Goal: Transaction & Acquisition: Subscribe to service/newsletter

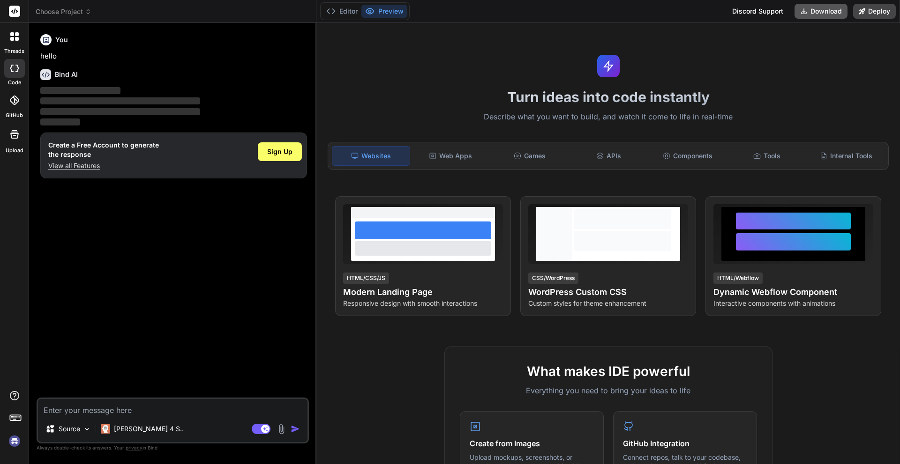
click at [799, 14] on button "Download" at bounding box center [820, 11] width 53 height 15
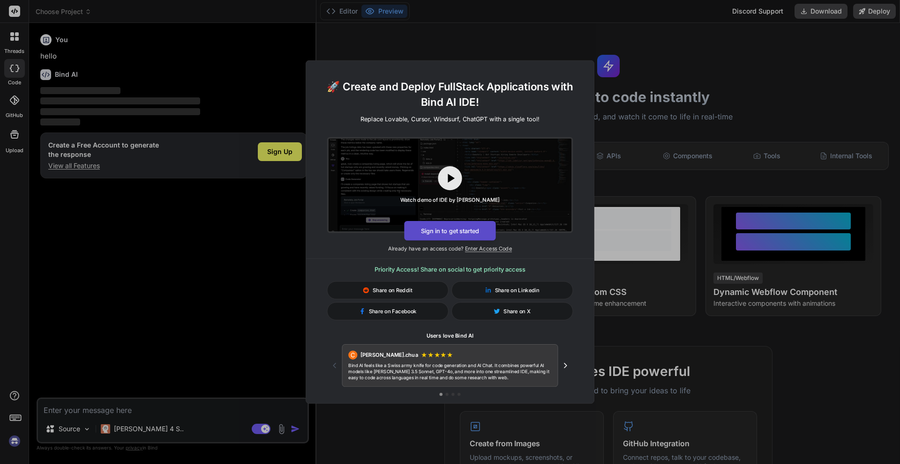
click at [470, 230] on button "Sign in to get started" at bounding box center [449, 231] width 91 height 20
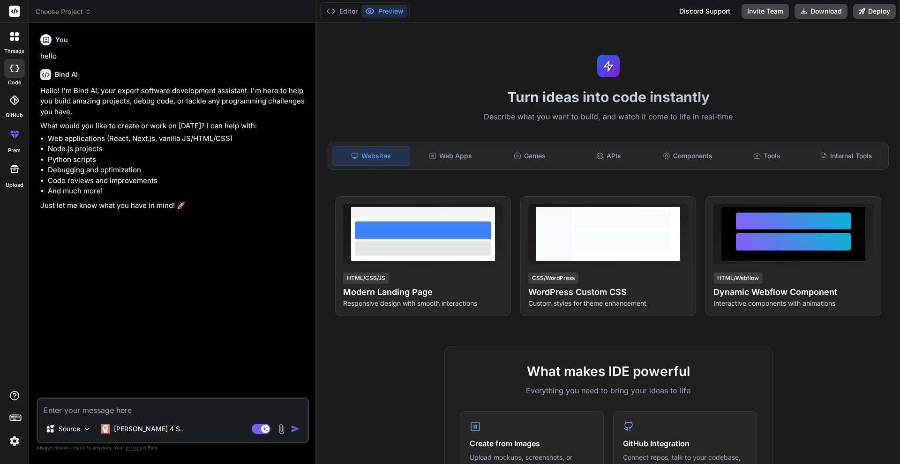
click at [460, 40] on div "Turn ideas into code instantly Describe what you want to build, and watch it co…" at bounding box center [607, 243] width 583 height 441
click at [823, 9] on button "Download" at bounding box center [820, 11] width 53 height 15
click at [15, 15] on rect at bounding box center [14, 11] width 11 height 11
click at [126, 415] on textarea at bounding box center [172, 407] width 269 height 17
click at [344, 12] on button "Editor" at bounding box center [341, 11] width 39 height 13
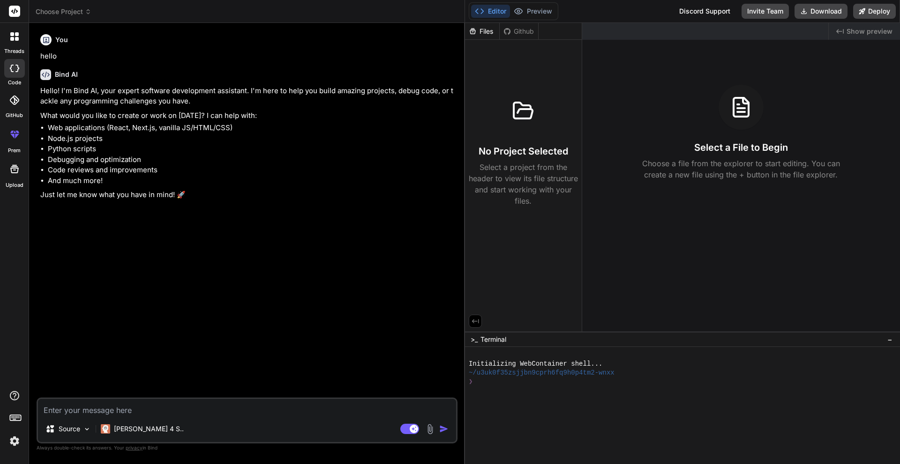
drag, startPoint x: 316, startPoint y: 68, endPoint x: 489, endPoint y: 101, distance: 176.0
click at [465, 100] on div "Bind AI Web Search Created with Pixso. Code Generator You hello Bind AI Hello! …" at bounding box center [247, 243] width 436 height 441
type textarea "x"
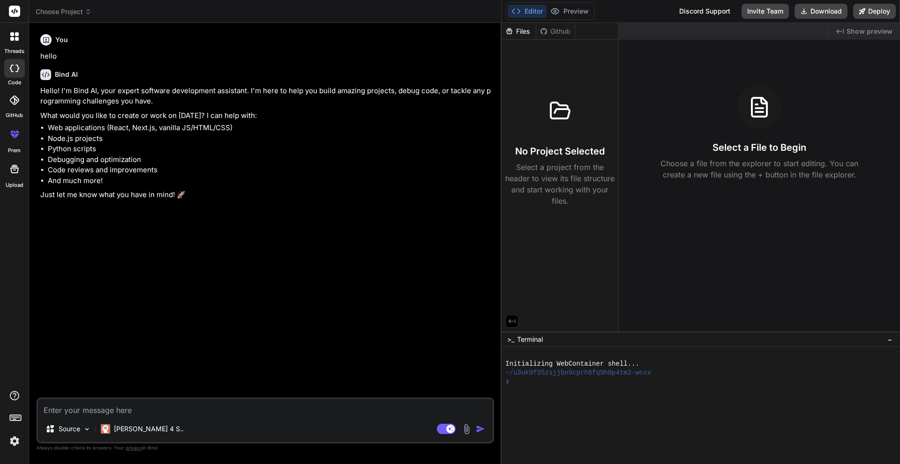
click at [14, 37] on icon at bounding box center [14, 36] width 8 height 8
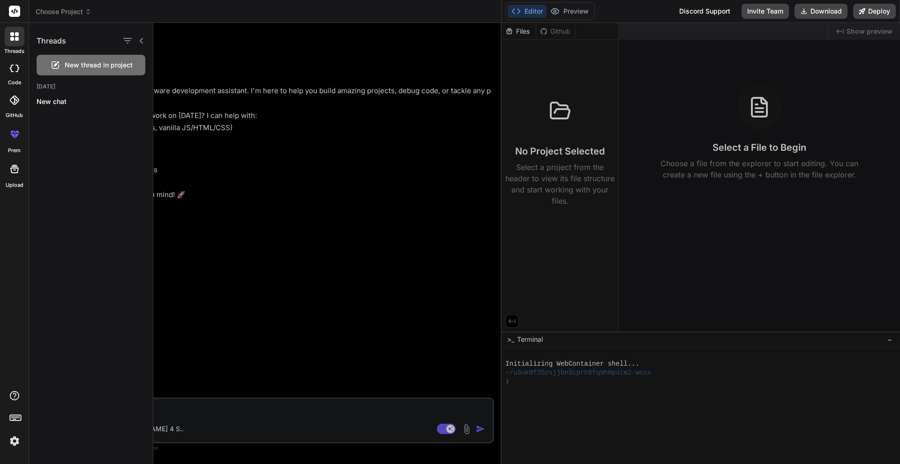
click at [18, 15] on rect at bounding box center [14, 11] width 11 height 11
click at [17, 13] on rect at bounding box center [14, 11] width 11 height 11
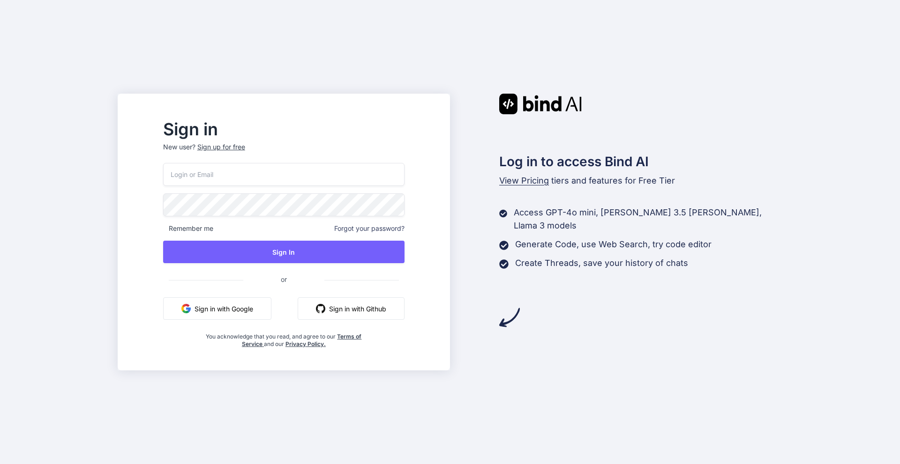
click at [253, 309] on button "Sign in with Google" at bounding box center [217, 309] width 108 height 22
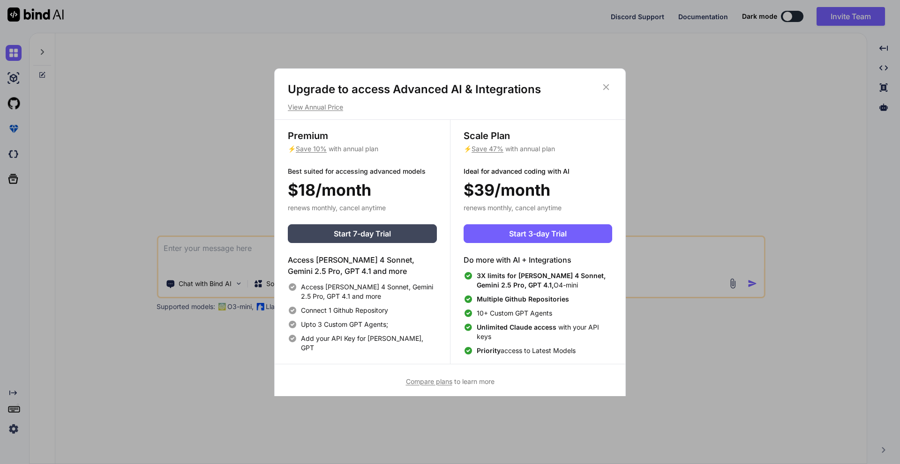
type textarea "x"
click at [408, 240] on button "Start 7-day Trial" at bounding box center [362, 233] width 149 height 19
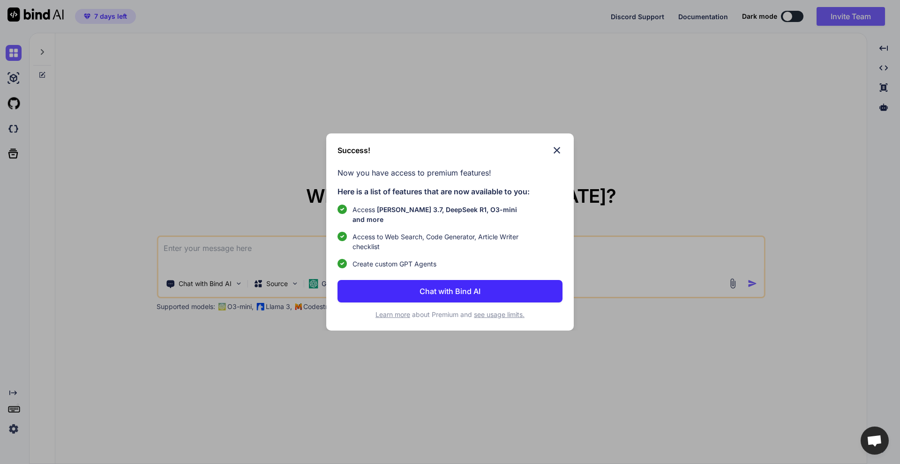
click at [499, 287] on button "Chat with Bind AI" at bounding box center [449, 291] width 225 height 22
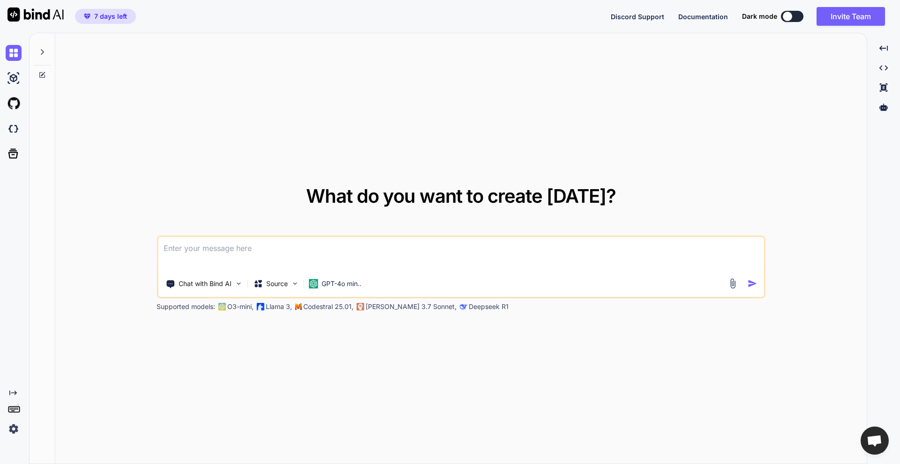
click at [13, 429] on img at bounding box center [14, 429] width 16 height 16
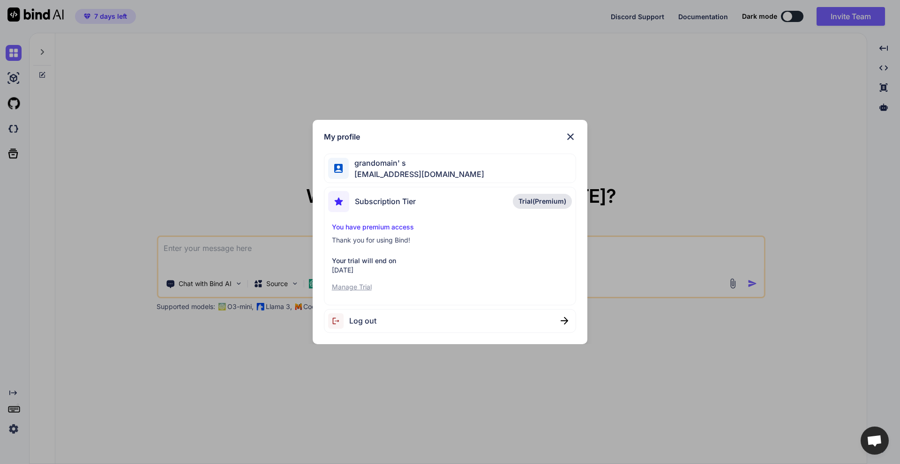
click at [353, 287] on p "Manage Trial" at bounding box center [450, 287] width 237 height 9
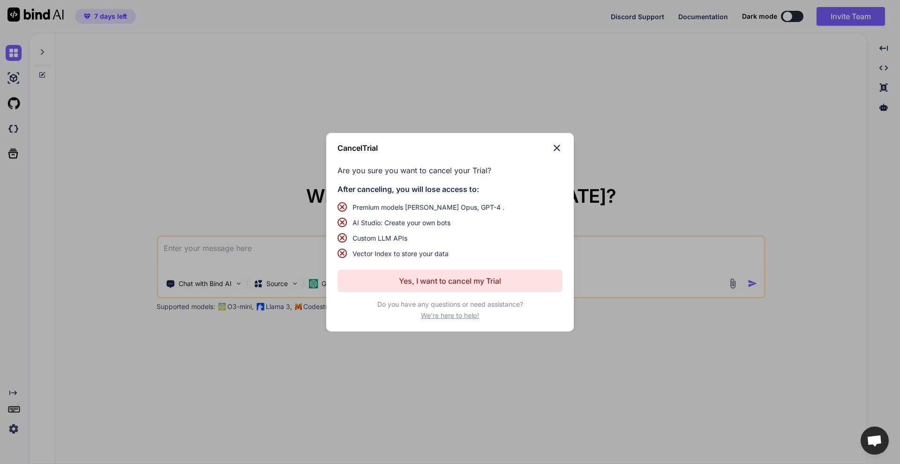
click at [409, 282] on p "Yes, I want to cancel my Trial" at bounding box center [450, 281] width 102 height 11
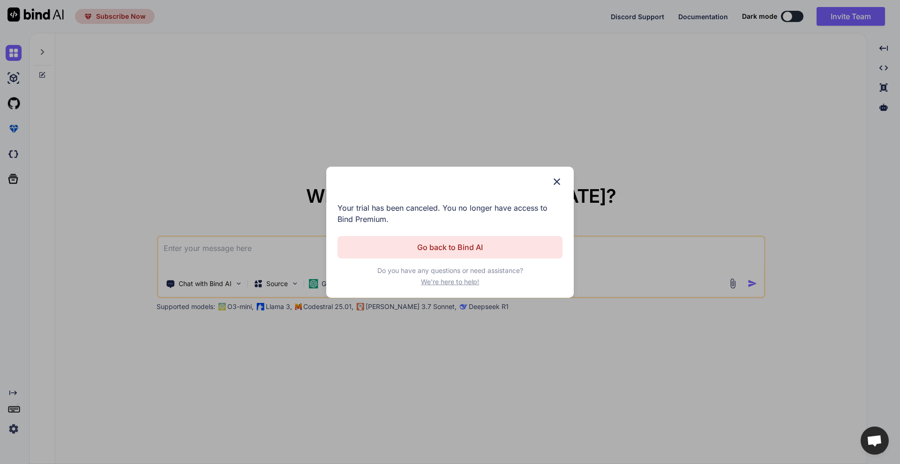
click at [414, 245] on button "Go back to Bind AI" at bounding box center [449, 247] width 225 height 22
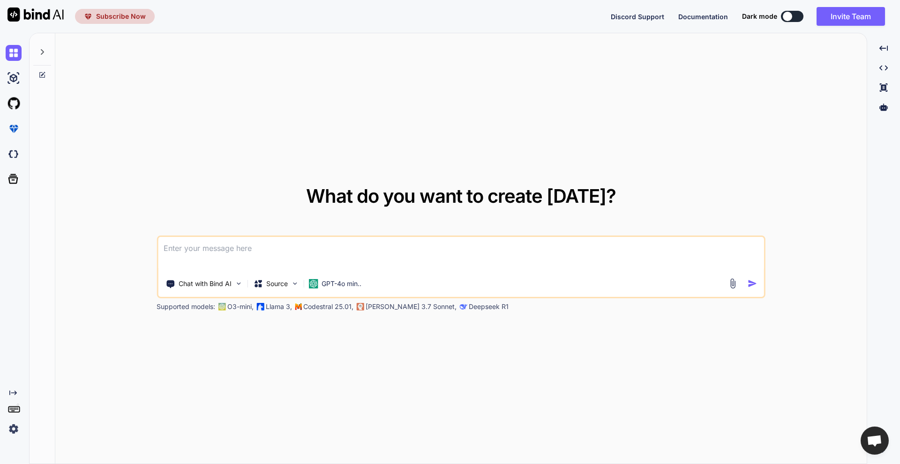
click at [343, 260] on textarea at bounding box center [461, 254] width 606 height 35
click at [334, 284] on p "GPT-4o min.." at bounding box center [341, 283] width 40 height 9
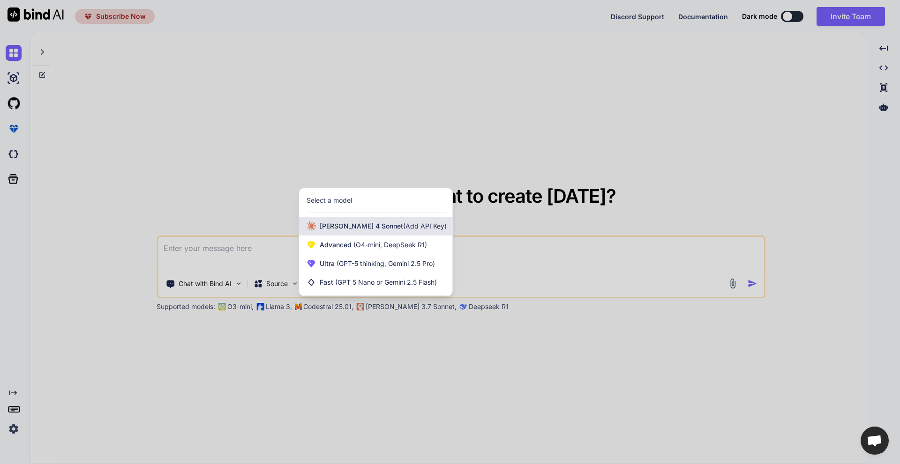
click at [354, 224] on span "Claude 4 Sonnet (Add API Key)" at bounding box center [383, 226] width 127 height 9
type textarea "x"
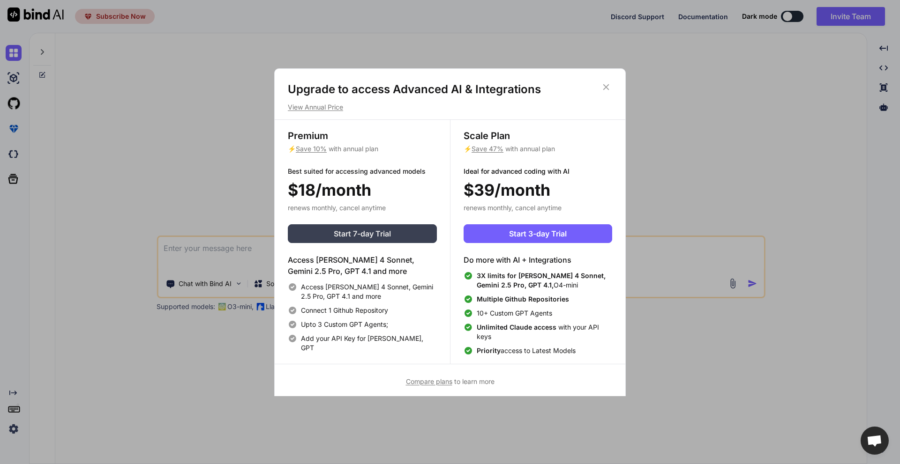
click at [386, 235] on span "Start 7-day Trial" at bounding box center [362, 233] width 57 height 11
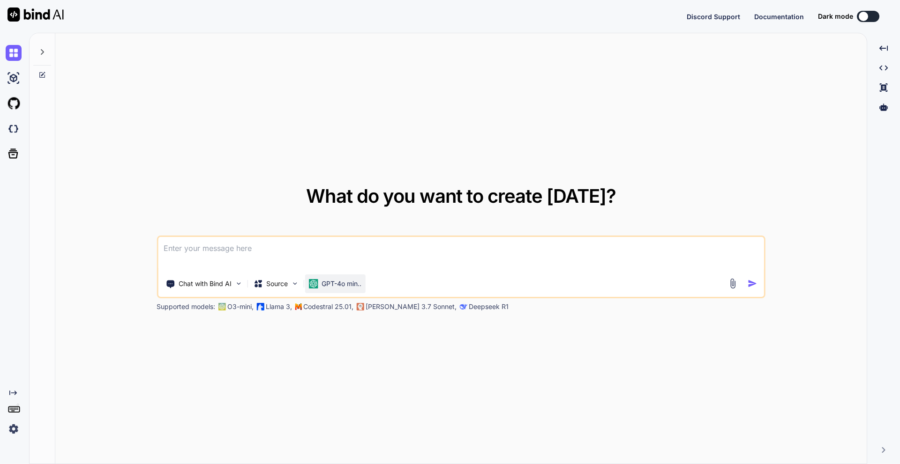
click at [333, 285] on p "GPT-4o min.." at bounding box center [341, 283] width 40 height 9
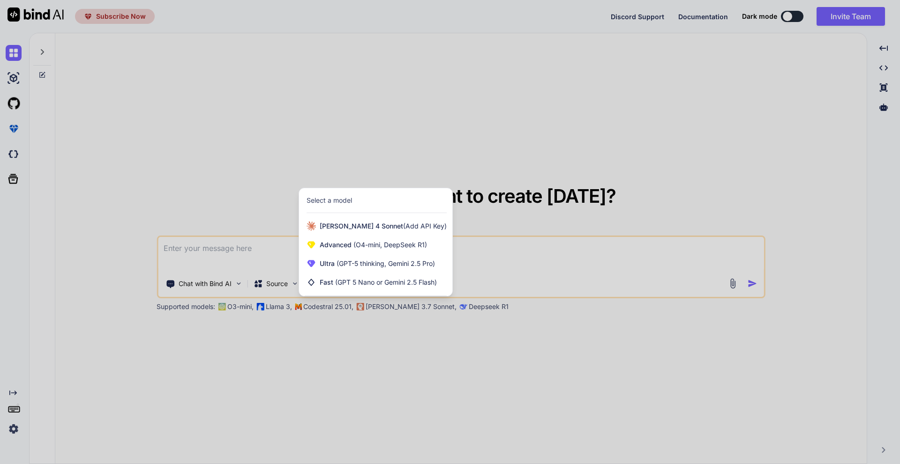
click at [384, 203] on div "Select a model" at bounding box center [376, 200] width 140 height 9
click at [341, 198] on div "Select a model" at bounding box center [328, 200] width 45 height 9
drag, startPoint x: 511, startPoint y: 249, endPoint x: 474, endPoint y: 256, distance: 37.1
click at [510, 249] on div at bounding box center [450, 232] width 900 height 464
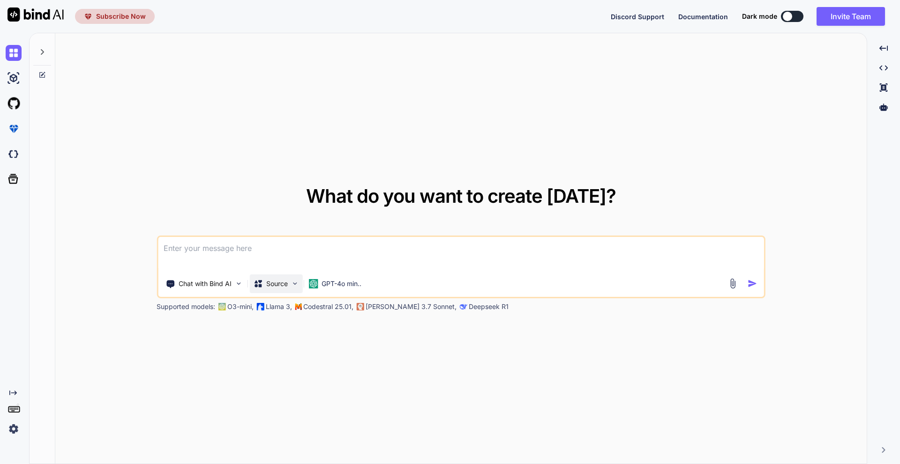
click at [290, 288] on div "Source" at bounding box center [275, 284] width 53 height 19
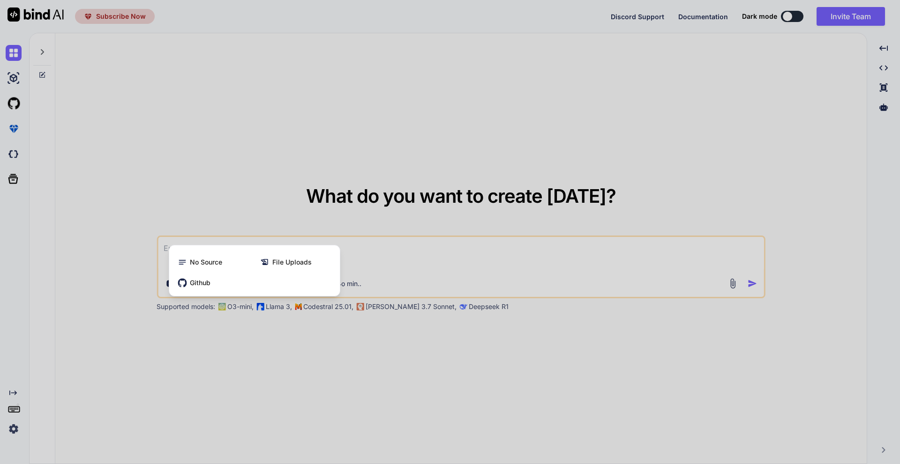
click at [421, 252] on div at bounding box center [450, 232] width 900 height 464
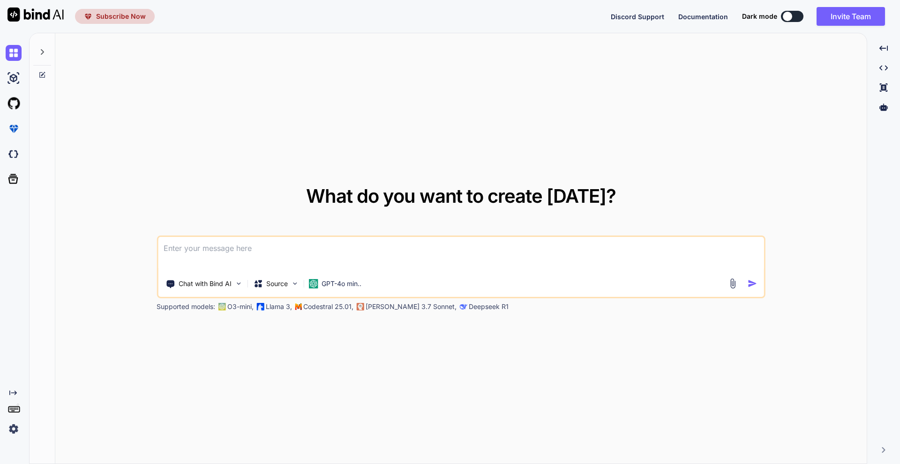
click at [391, 307] on p "[PERSON_NAME] 3.7 Sonnet," at bounding box center [411, 306] width 91 height 9
click at [217, 282] on p "Chat with Bind AI" at bounding box center [205, 283] width 53 height 9
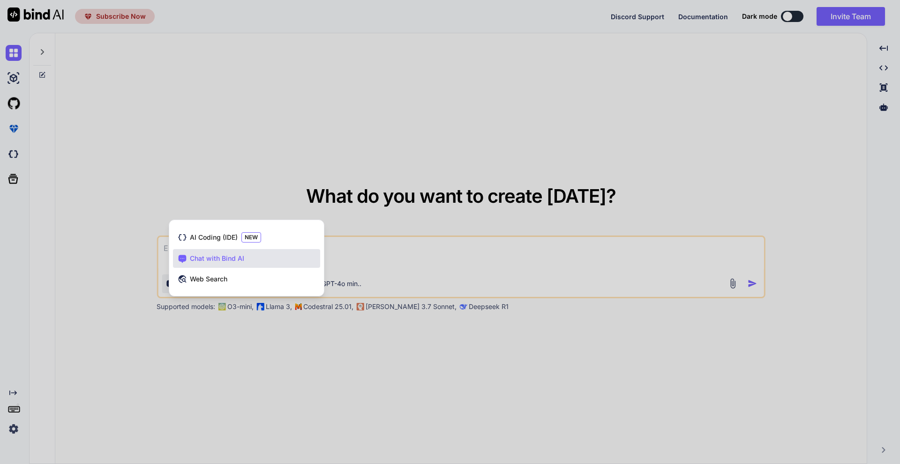
click at [381, 254] on div at bounding box center [450, 232] width 900 height 464
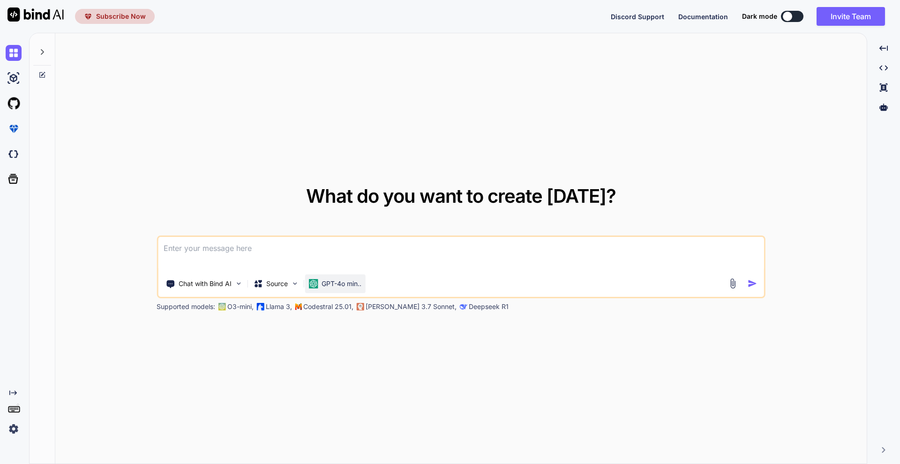
click at [351, 282] on p "GPT-4o min.." at bounding box center [341, 283] width 40 height 9
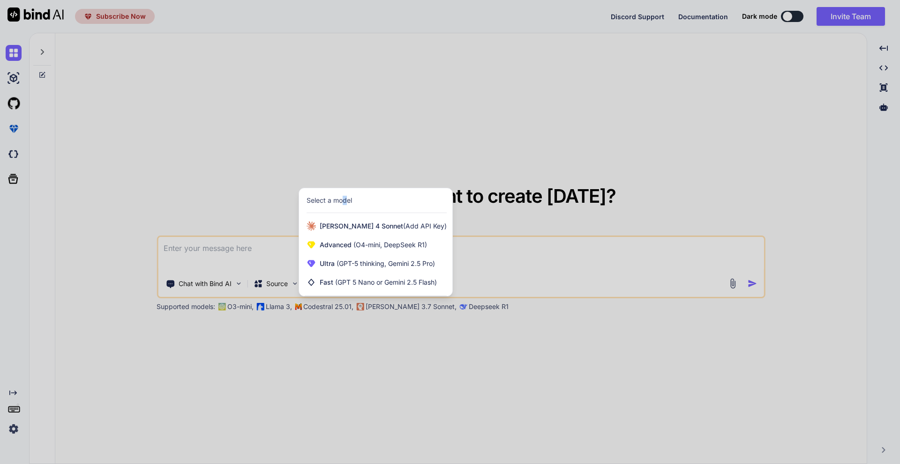
click at [343, 203] on div "Select a model" at bounding box center [328, 200] width 45 height 9
click at [515, 239] on div at bounding box center [450, 232] width 900 height 464
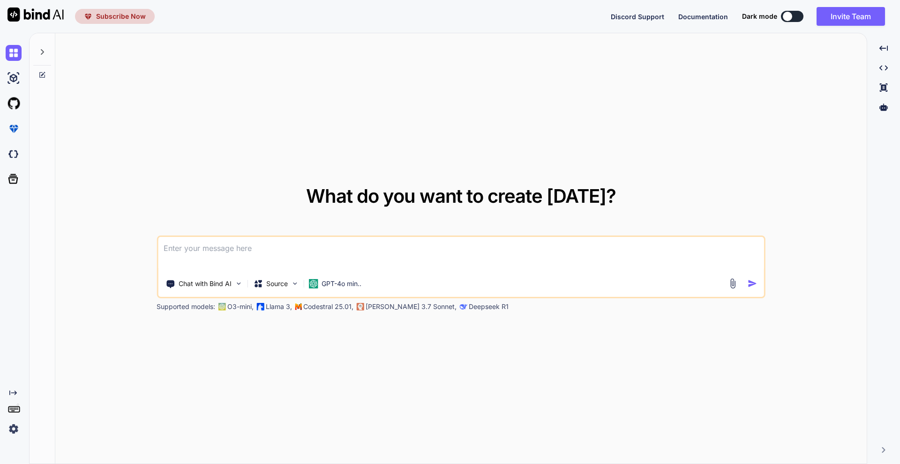
click at [106, 19] on span "Subscribe Now" at bounding box center [121, 16] width 50 height 9
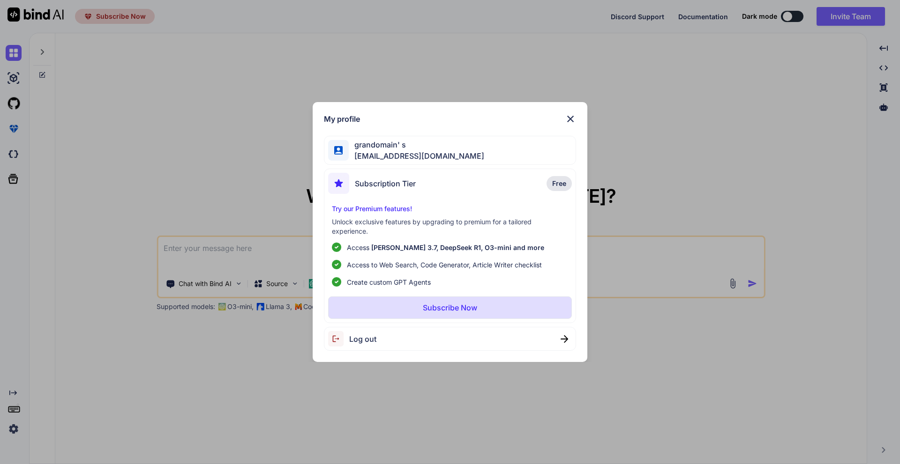
click at [171, 174] on div "My profile grandomain' s [EMAIL_ADDRESS][DOMAIN_NAME] Subscription Tier Free Tr…" at bounding box center [450, 232] width 900 height 464
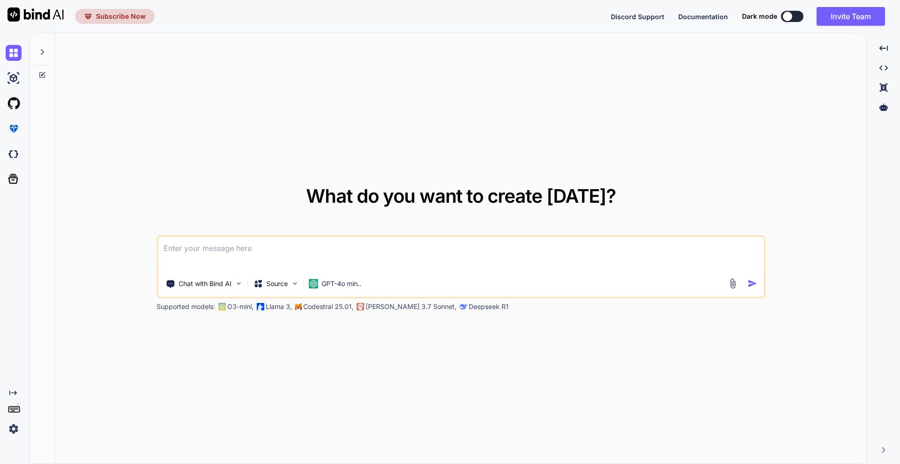
click at [9, 427] on img at bounding box center [14, 429] width 16 height 16
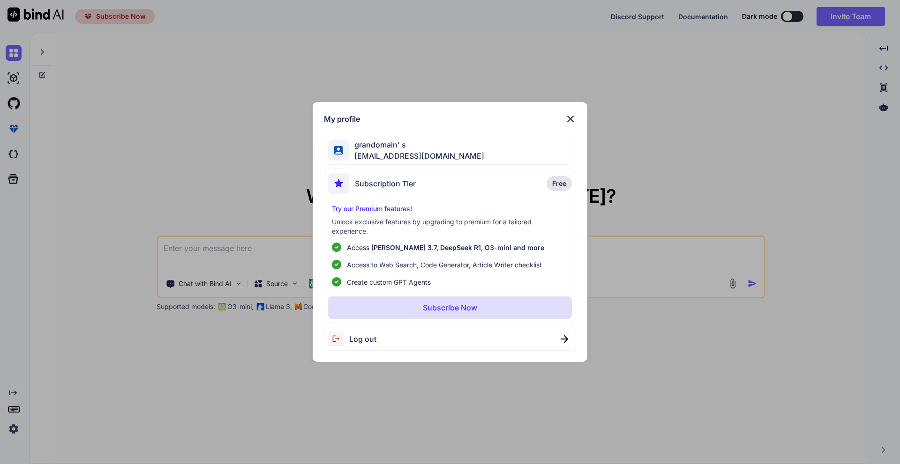
click at [43, 378] on div "My profile grandomain' s [EMAIL_ADDRESS][DOMAIN_NAME] Subscription Tier Free Tr…" at bounding box center [450, 232] width 900 height 464
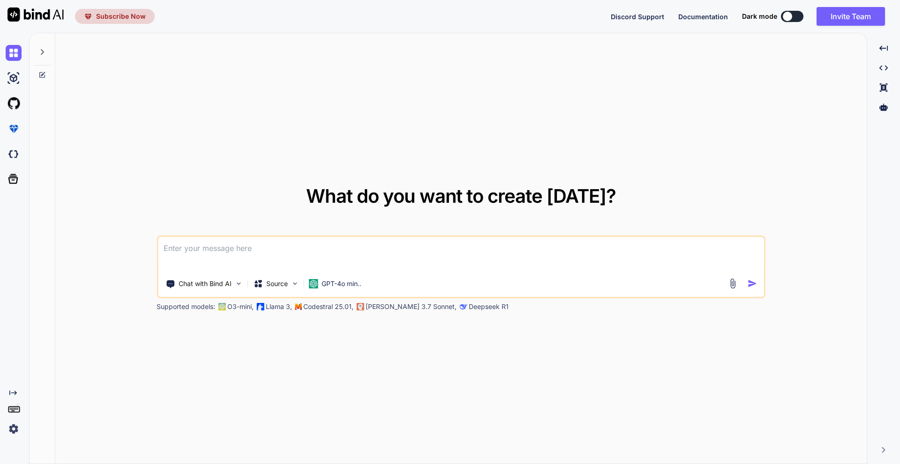
click at [46, 15] on img at bounding box center [35, 14] width 56 height 14
type textarea "x"
click at [44, 13] on img at bounding box center [35, 14] width 56 height 14
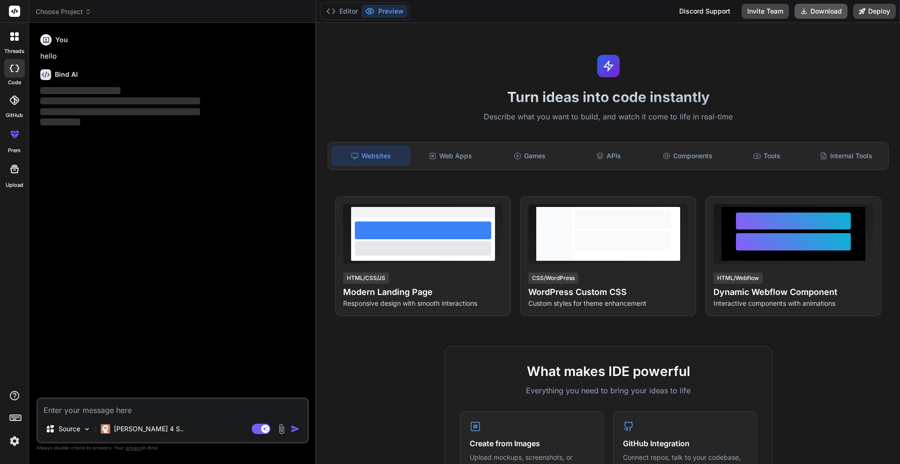
click at [807, 9] on icon at bounding box center [803, 10] width 7 height 7
click at [138, 434] on div "Claude 4 S.." at bounding box center [142, 429] width 90 height 19
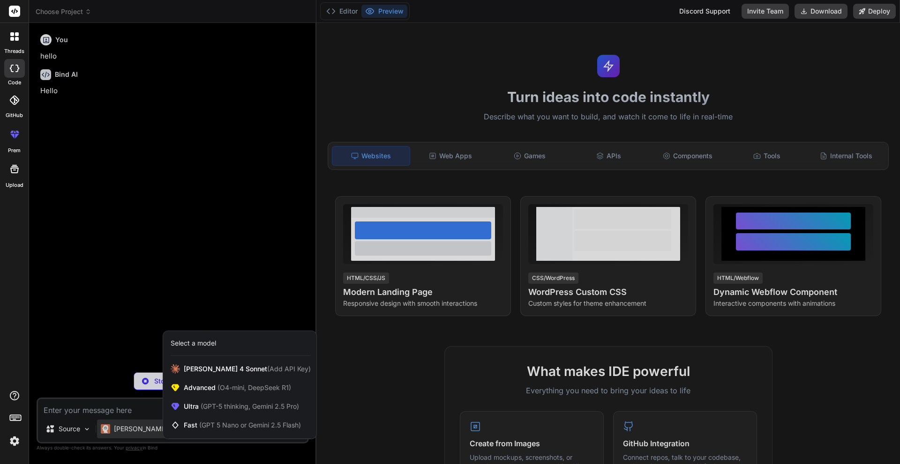
click at [138, 433] on div at bounding box center [450, 232] width 900 height 464
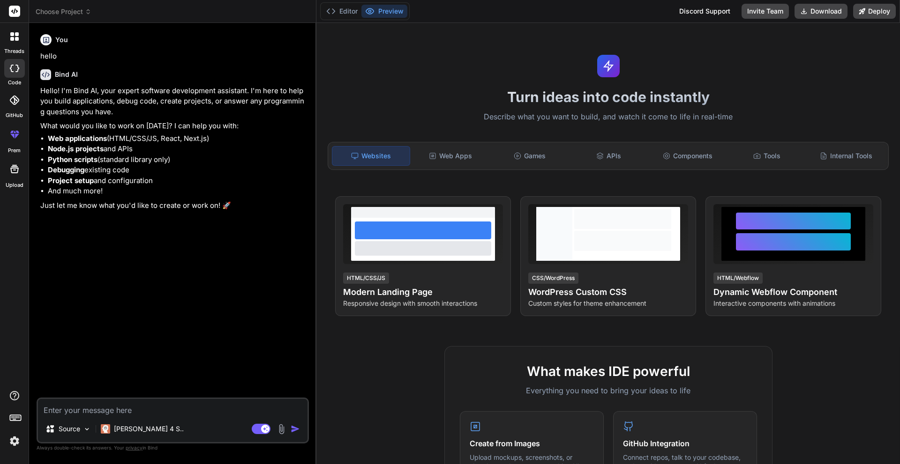
type textarea "x"
